Goal: Task Accomplishment & Management: Manage account settings

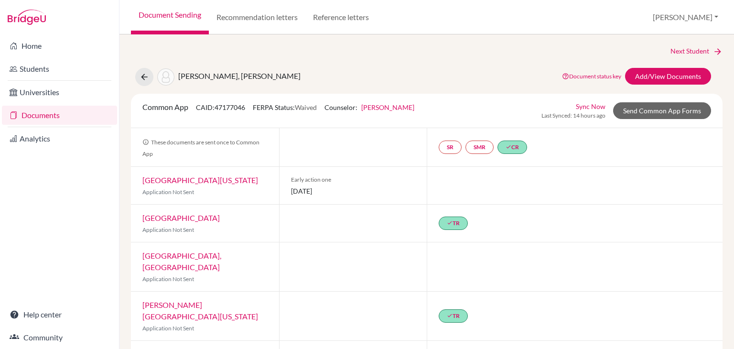
click at [73, 104] on li "Documents" at bounding box center [59, 115] width 119 height 23
click at [78, 113] on link "Documents" at bounding box center [59, 115] width 115 height 19
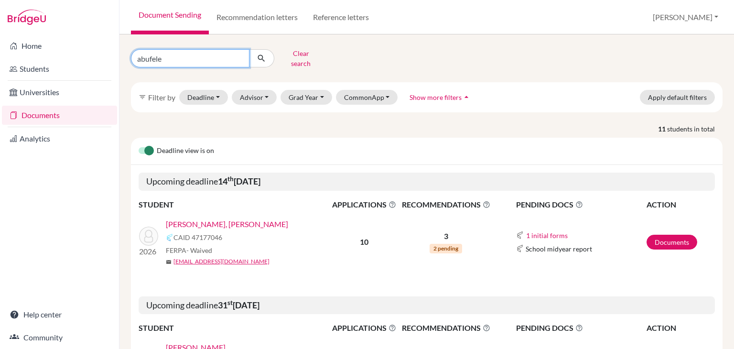
click at [213, 58] on input "abufele" at bounding box center [190, 58] width 118 height 18
type input "a"
type input "salgado"
click button "submit" at bounding box center [261, 58] width 25 height 18
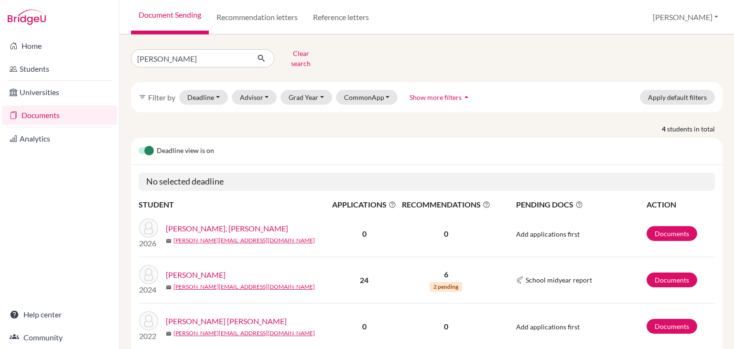
click at [212, 223] on link "Ariel, Salgado Corletto" at bounding box center [227, 228] width 122 height 11
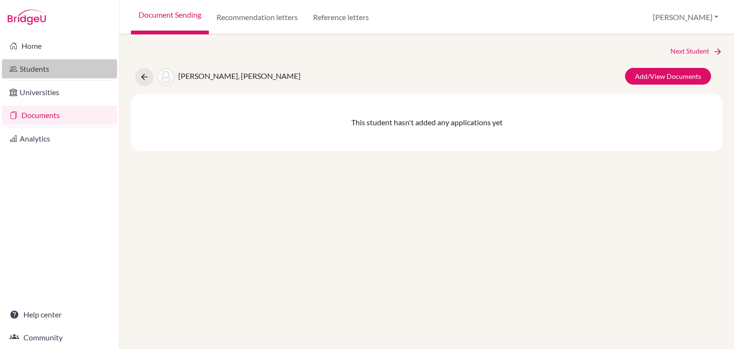
click at [51, 60] on link "Students" at bounding box center [59, 68] width 115 height 19
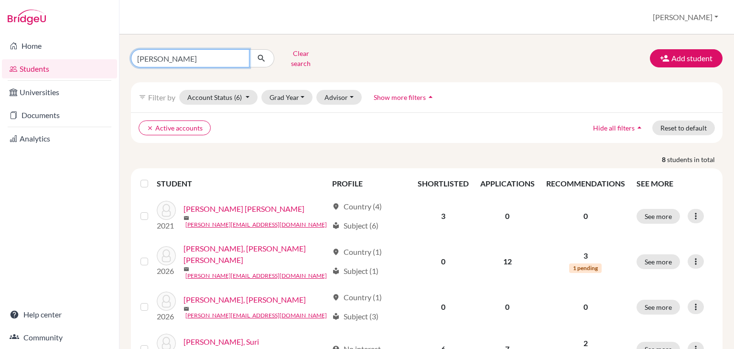
click at [235, 56] on input "valle" at bounding box center [190, 58] width 118 height 18
click at [229, 56] on input "valle" at bounding box center [190, 58] width 118 height 18
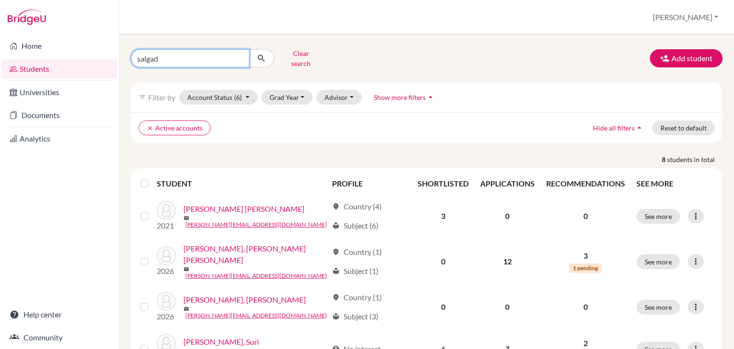
type input "salgado"
click button "submit" at bounding box center [261, 58] width 25 height 18
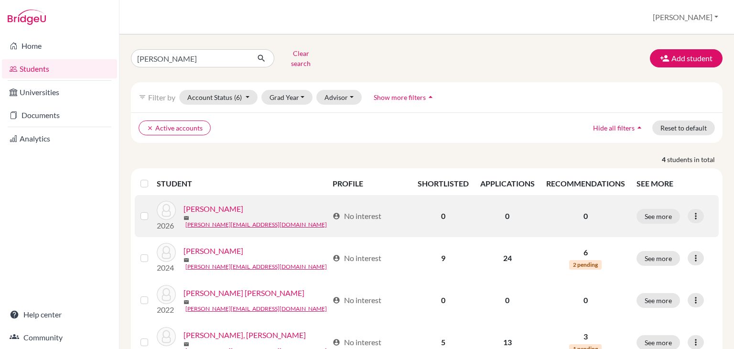
click at [230, 203] on link "[PERSON_NAME]" at bounding box center [213, 208] width 60 height 11
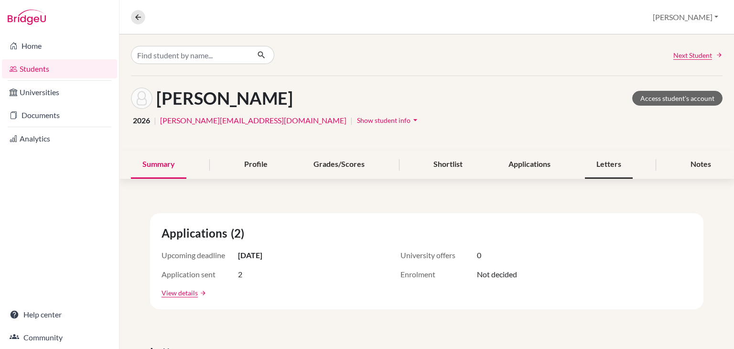
drag, startPoint x: 599, startPoint y: 179, endPoint x: 603, endPoint y: 171, distance: 9.4
click at [603, 171] on div "Letters" at bounding box center [609, 164] width 48 height 28
